Goal: Information Seeking & Learning: Learn about a topic

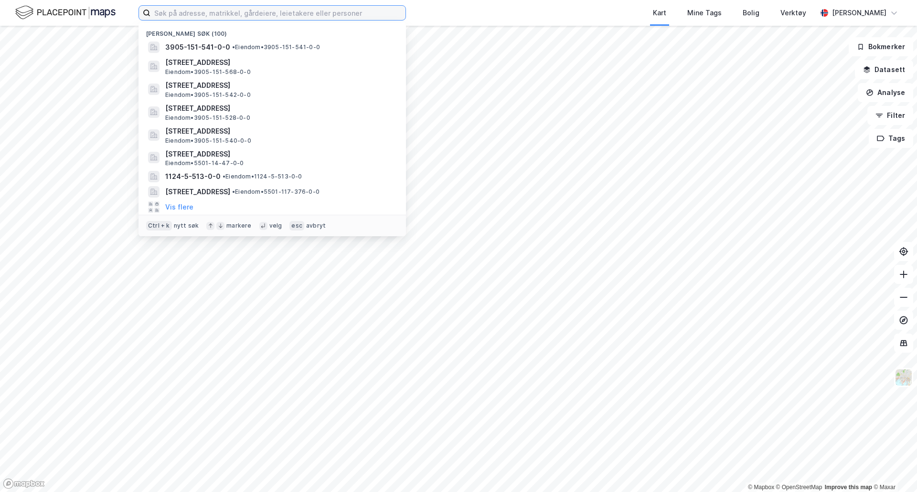
click at [305, 13] on input at bounding box center [277, 13] width 255 height 14
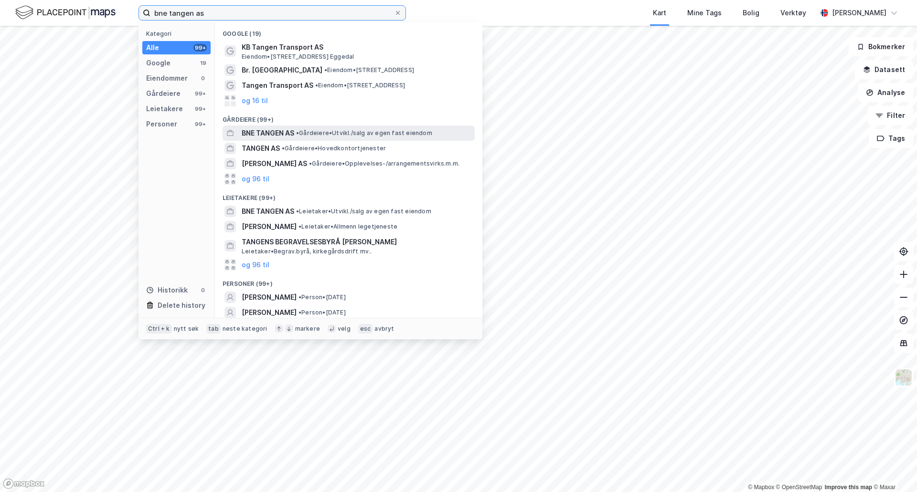
type input "bne tangen as"
click at [322, 129] on span "• Gårdeiere • [GEOGRAPHIC_DATA]/salg av egen fast eiendom" at bounding box center [364, 133] width 136 height 8
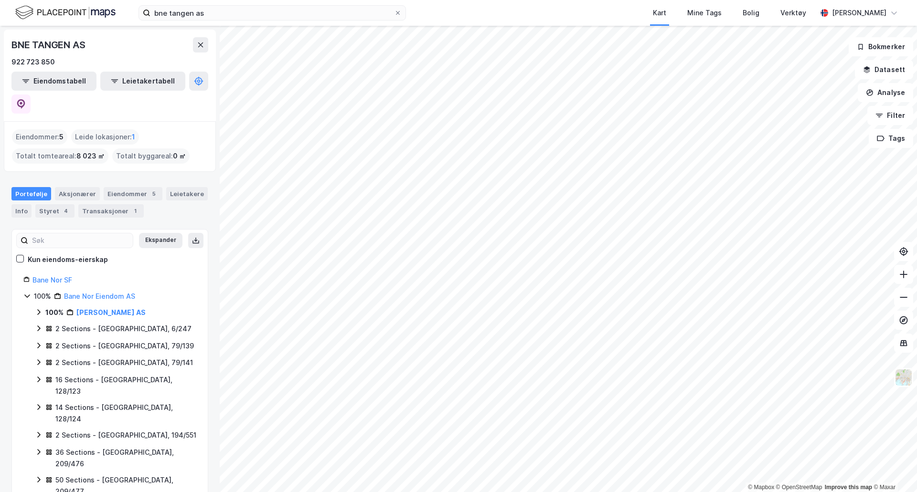
click at [40, 309] on icon at bounding box center [38, 312] width 3 height 6
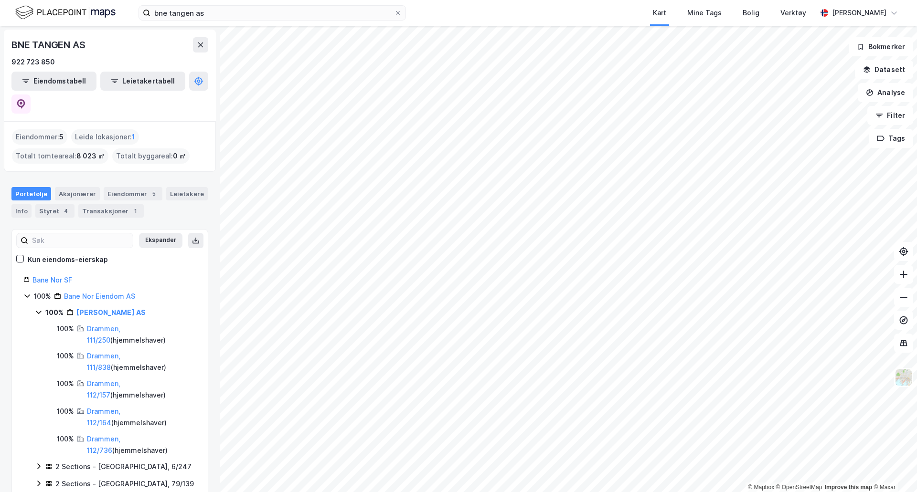
click at [39, 464] on icon at bounding box center [38, 467] width 3 height 6
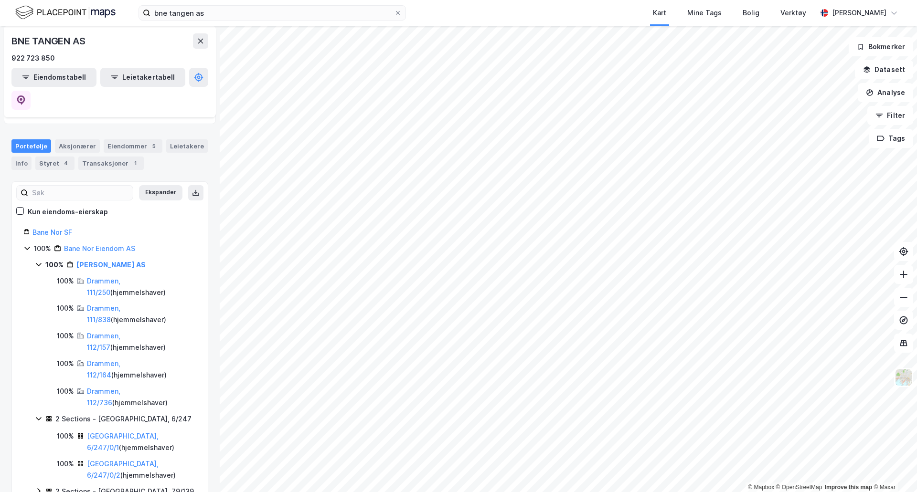
scroll to position [96, 0]
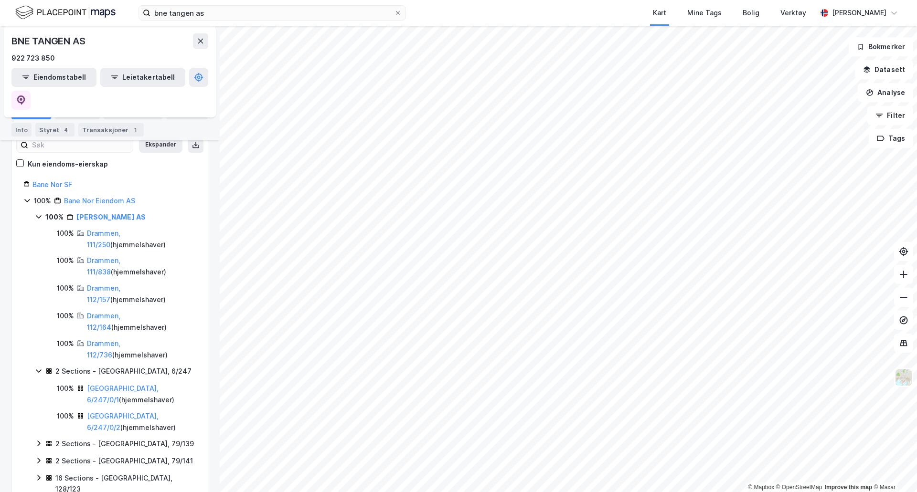
click at [42, 440] on icon at bounding box center [39, 444] width 8 height 8
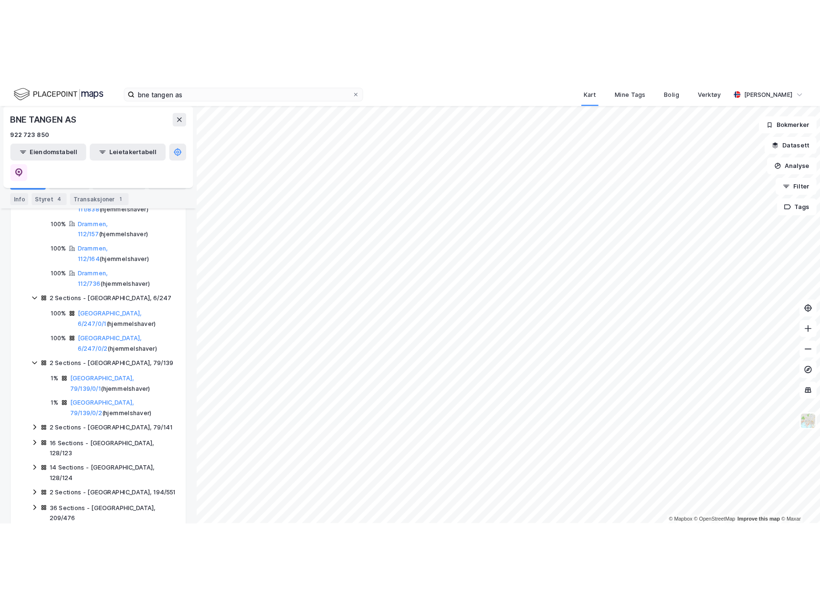
scroll to position [239, 0]
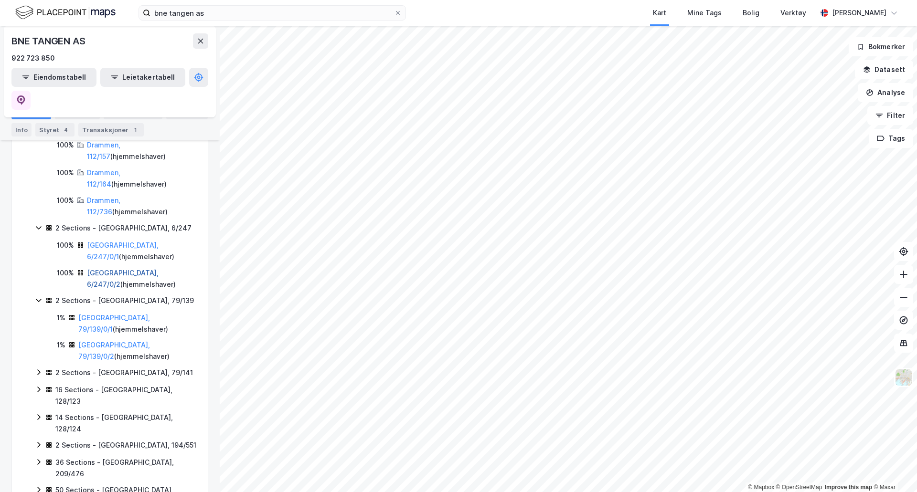
click at [129, 269] on link "Oslo, 6/247/0/2" at bounding box center [123, 279] width 72 height 20
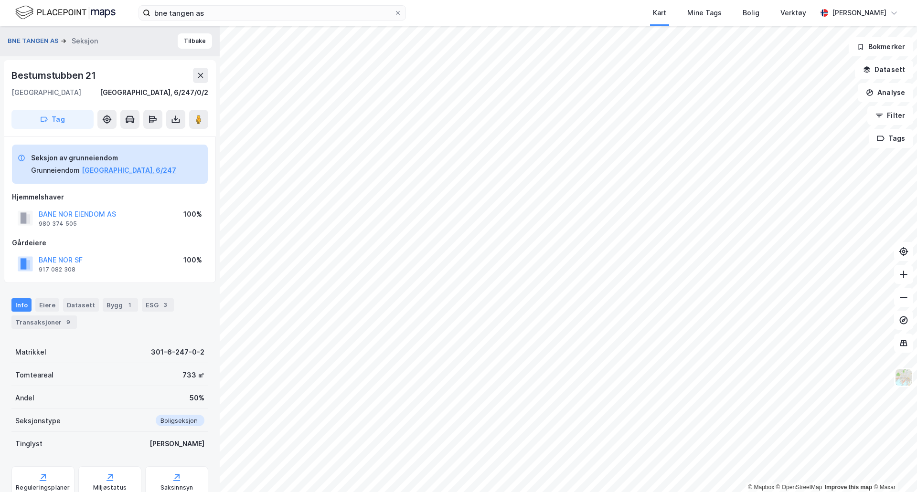
click at [29, 39] on button "BNE TANGEN AS" at bounding box center [34, 41] width 53 height 10
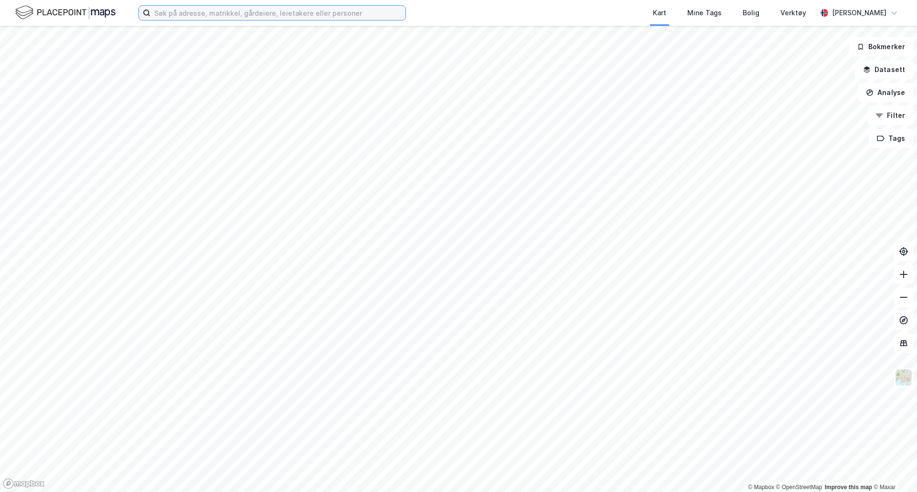
click at [237, 9] on input at bounding box center [277, 13] width 255 height 14
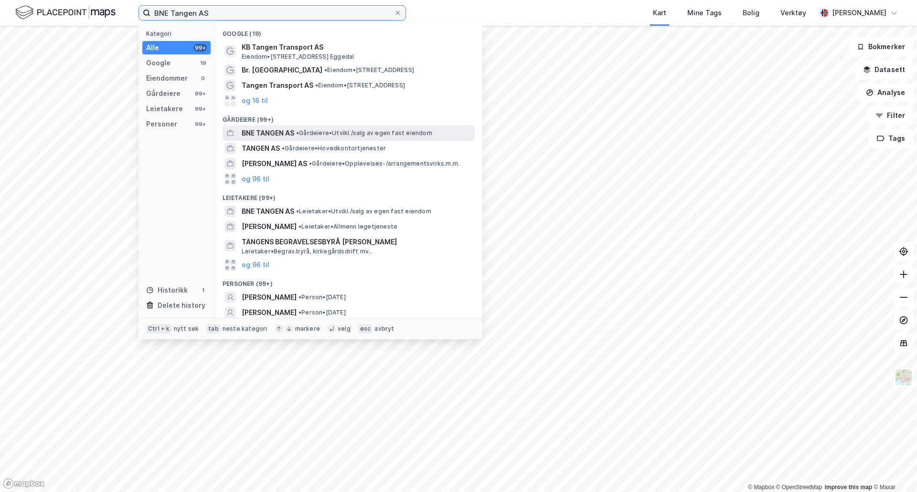
type input "BNE Tangen AS"
click at [289, 136] on span "BNE TANGEN AS" at bounding box center [268, 133] width 53 height 11
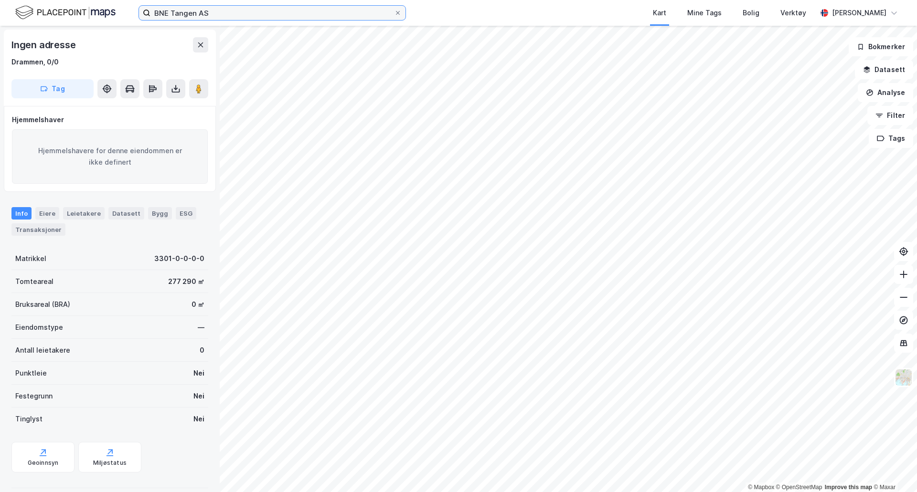
click at [222, 14] on input "BNE Tangen AS" at bounding box center [272, 13] width 244 height 14
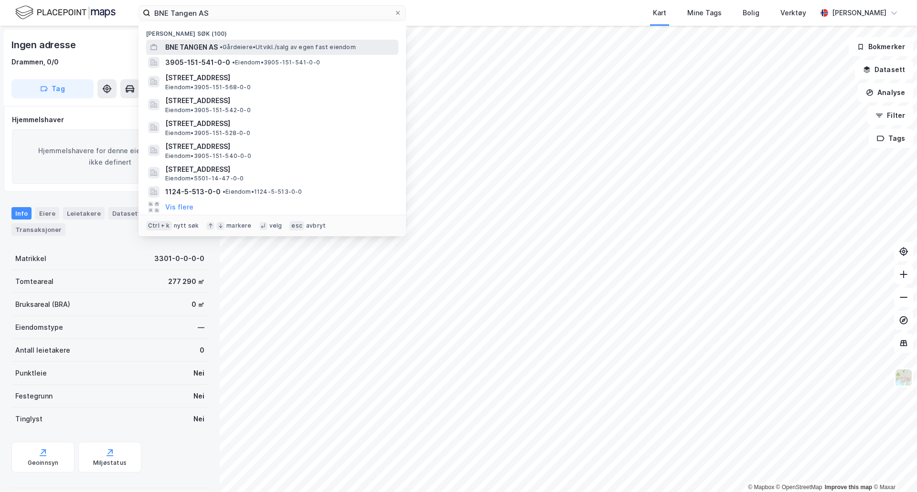
click at [232, 43] on span "• Gårdeiere • [GEOGRAPHIC_DATA]/salg av egen fast eiendom" at bounding box center [288, 47] width 136 height 8
